Goal: Task Accomplishment & Management: Manage account settings

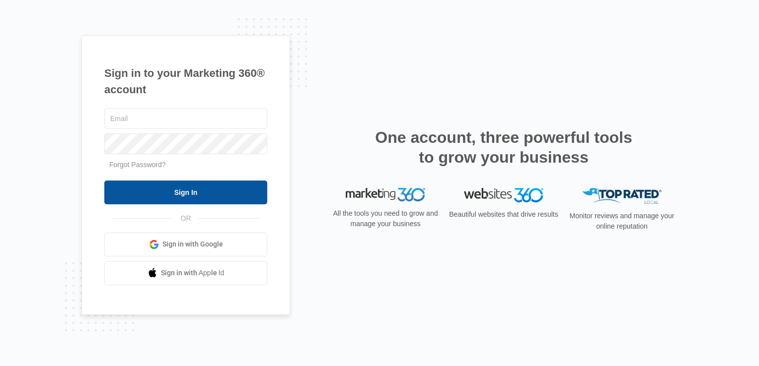
type input "[EMAIL_ADDRESS][DOMAIN_NAME]"
click at [185, 193] on input "Sign In" at bounding box center [185, 193] width 163 height 24
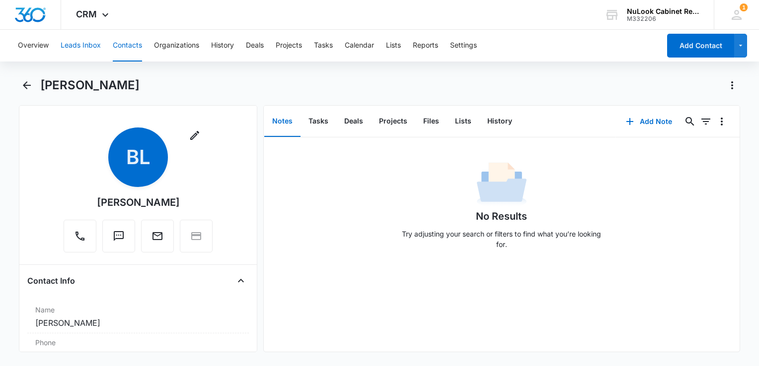
click at [90, 44] on button "Leads Inbox" at bounding box center [81, 46] width 40 height 32
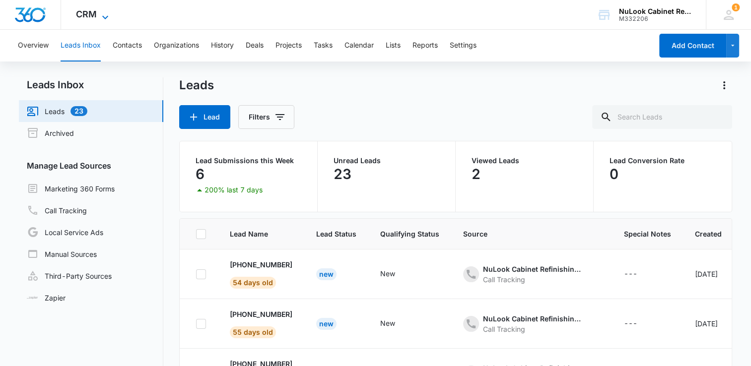
click at [101, 17] on icon at bounding box center [105, 17] width 12 height 12
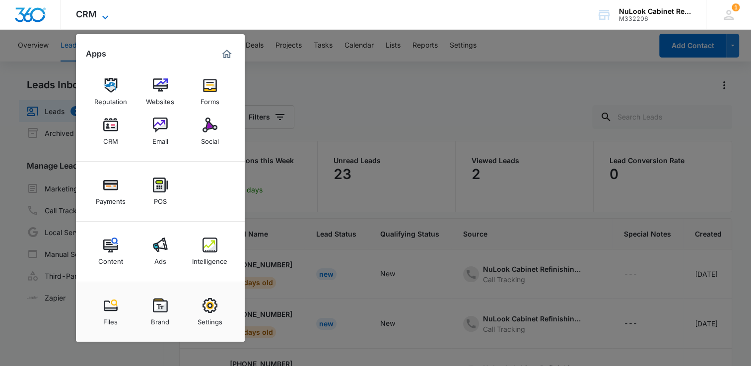
click at [101, 17] on icon at bounding box center [105, 17] width 12 height 12
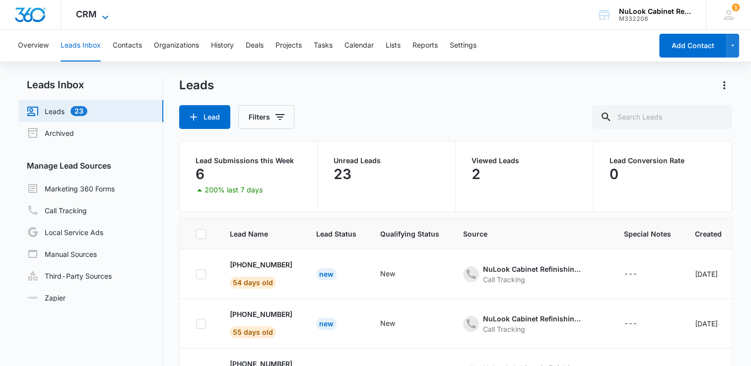
click at [101, 17] on icon at bounding box center [105, 17] width 12 height 12
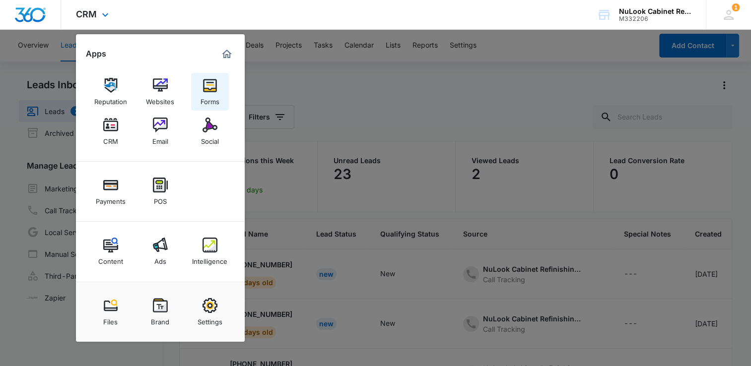
click at [203, 84] on img at bounding box center [210, 85] width 15 height 15
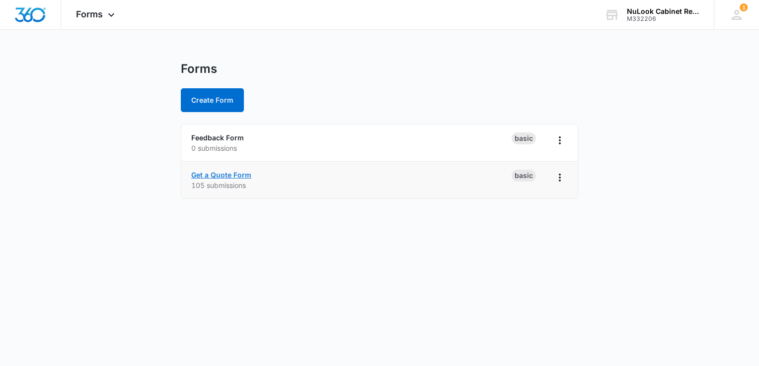
click at [243, 178] on link "Get a Quote Form" at bounding box center [221, 175] width 60 height 8
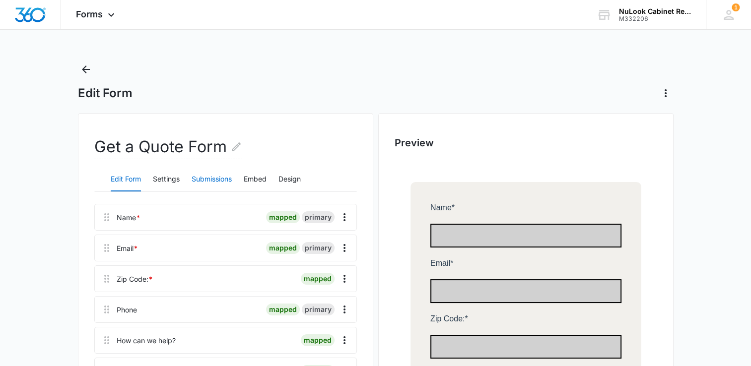
click at [225, 179] on button "Submissions" at bounding box center [212, 180] width 40 height 24
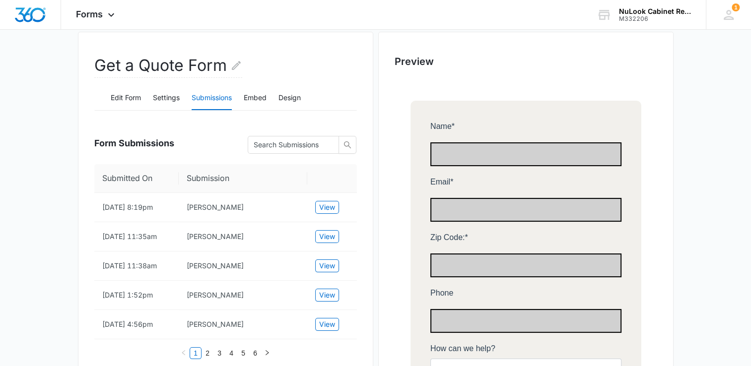
scroll to position [83, 0]
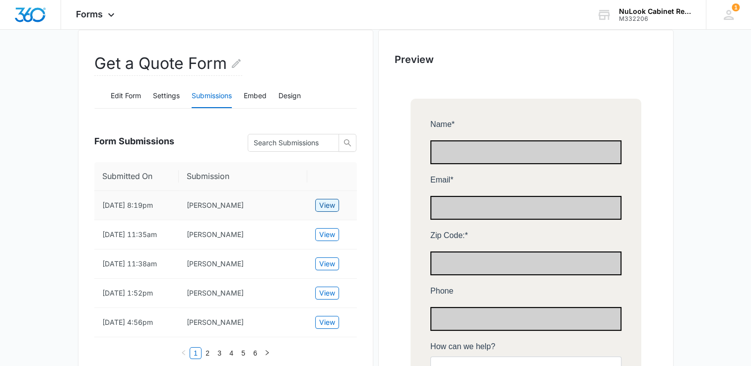
click at [329, 204] on span "View" at bounding box center [327, 205] width 16 height 11
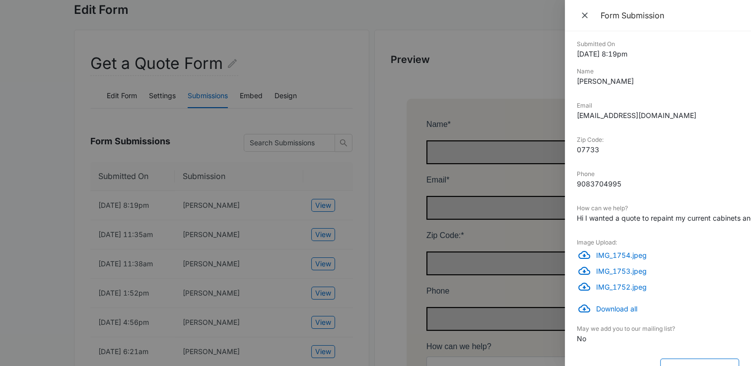
scroll to position [92, 0]
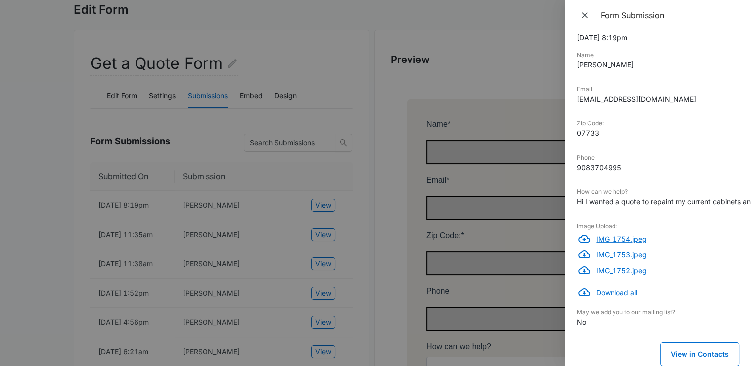
click at [619, 234] on p "IMG_1754.jpeg" at bounding box center [667, 239] width 143 height 10
click at [604, 250] on p "IMG_1753.jpeg" at bounding box center [667, 255] width 143 height 10
click at [606, 266] on p "IMG_1752.jpeg" at bounding box center [667, 271] width 143 height 10
